Goal: Purchase product/service

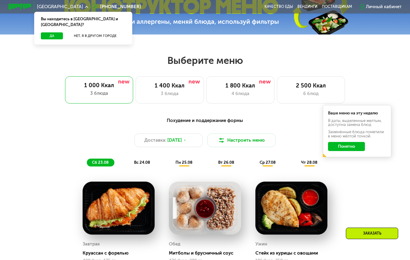
scroll to position [242, 0]
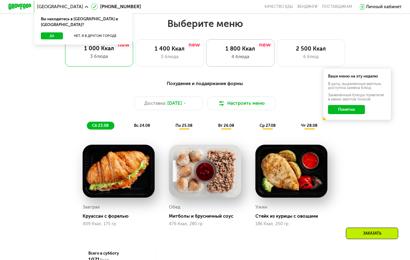
click at [277, 58] on div "1 800 Ккал 4 блюда" at bounding box center [311, 52] width 68 height 27
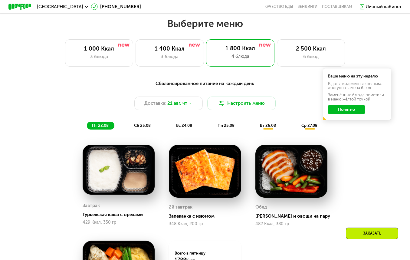
click at [353, 109] on button "Понятно" at bounding box center [346, 109] width 37 height 9
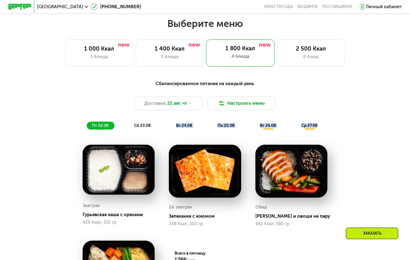
click at [136, 130] on div "Сбалансированное питание на каждый день Доставка: [DATE] Настроить меню пт 22.0…" at bounding box center [205, 105] width 344 height 56
click at [138, 125] on span "сб 23.08" at bounding box center [142, 125] width 17 height 5
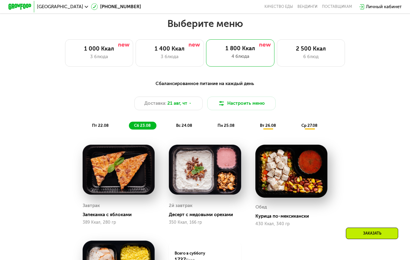
click at [237, 113] on div "Сбалансированное питание на каждый день Доставка: [DATE] Настроить меню пт 22.0…" at bounding box center [204, 104] width 337 height 49
click at [239, 108] on button "Настроить меню" at bounding box center [241, 104] width 68 height 14
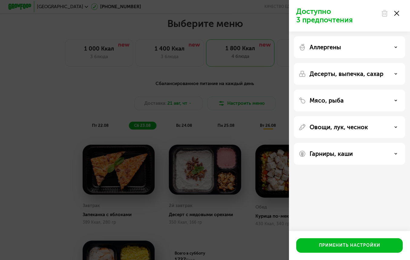
click at [398, 44] on div "Аллергены" at bounding box center [350, 47] width 102 height 7
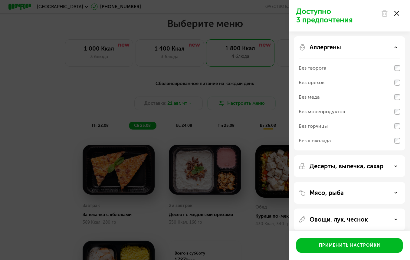
click at [395, 46] on div "Аллергены" at bounding box center [350, 47] width 102 height 7
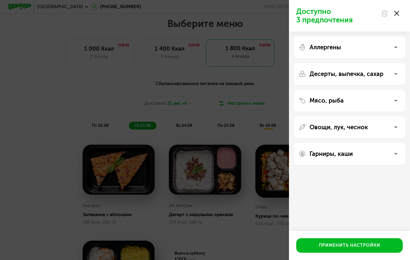
click at [386, 90] on div "Десерты, выпечка, сахар" at bounding box center [349, 101] width 111 height 22
click at [385, 116] on div "Мясо, рыба" at bounding box center [349, 127] width 111 height 22
click at [385, 102] on div "Мясо, рыба" at bounding box center [350, 100] width 102 height 7
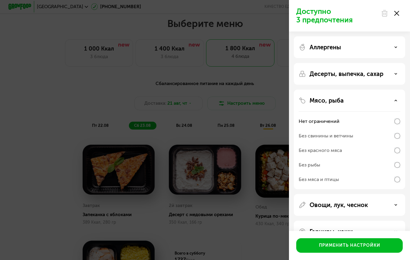
click at [354, 172] on div "Без рыбы" at bounding box center [350, 179] width 102 height 15
click at [393, 98] on div "Мясо, рыба" at bounding box center [350, 100] width 102 height 7
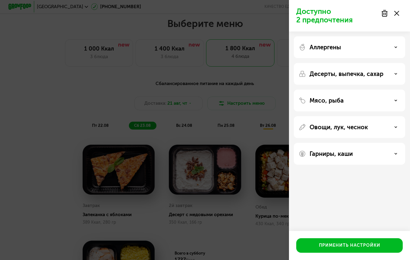
click at [251, 138] on div "Доступно 2 предпочтения Аллергены Десерты, выпечка, сахар Мясо, рыба Овощи, лук…" at bounding box center [205, 130] width 410 height 260
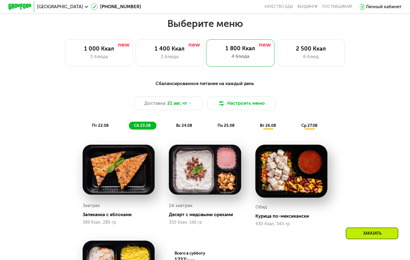
click at [31, 114] on div "Сбалансированное питание на каждый день Доставка: [DATE] Настроить меню пт 22.0…" at bounding box center [205, 214] width 351 height 275
click at [38, 97] on div "Доставка: [DATE] Настроить меню" at bounding box center [204, 104] width 337 height 14
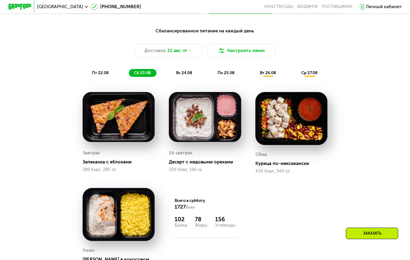
scroll to position [276, 0]
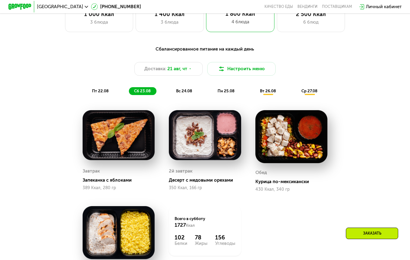
click at [212, 91] on div "вс 24.08" at bounding box center [226, 91] width 28 height 8
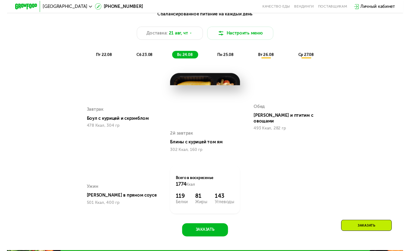
scroll to position [138, 0]
